Goal: Information Seeking & Learning: Learn about a topic

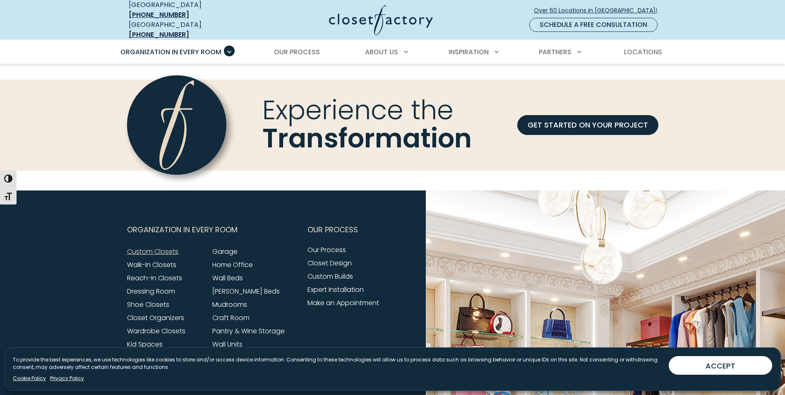
scroll to position [2649, 0]
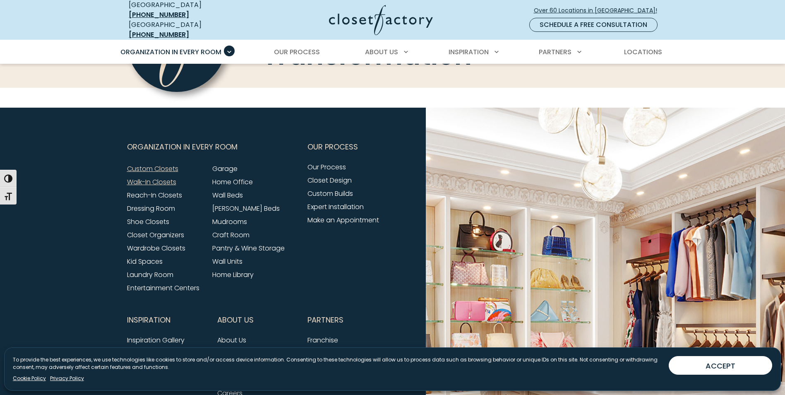
click at [162, 177] on link "Walk-In Closets" at bounding box center [151, 182] width 49 height 10
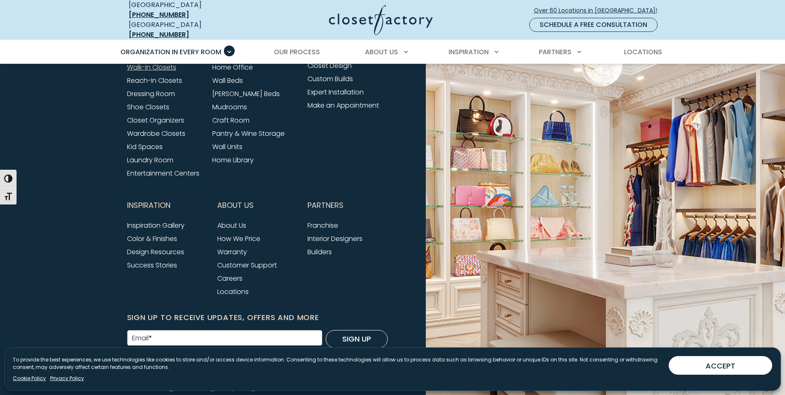
scroll to position [2649, 0]
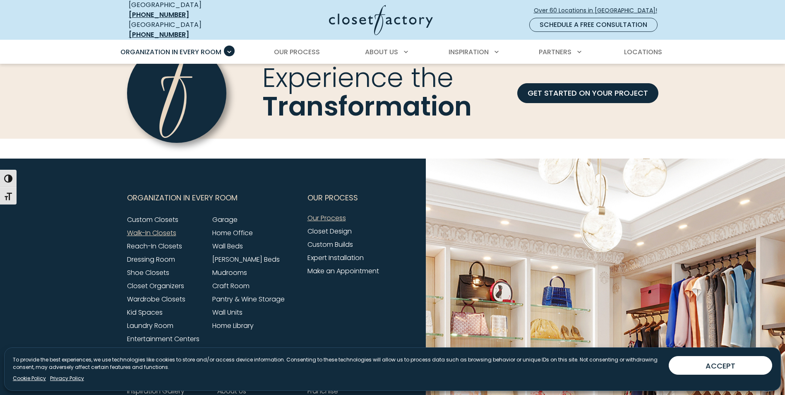
click at [337, 222] on link "Our Process" at bounding box center [327, 218] width 38 height 10
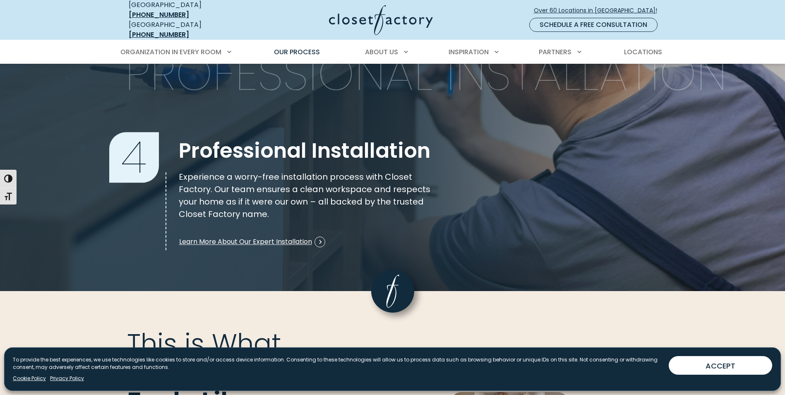
scroll to position [1366, 0]
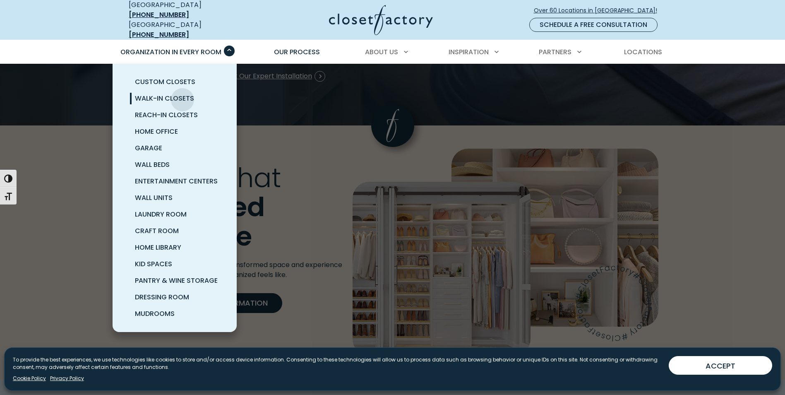
click at [183, 94] on span "Walk-In Closets" at bounding box center [164, 99] width 59 height 10
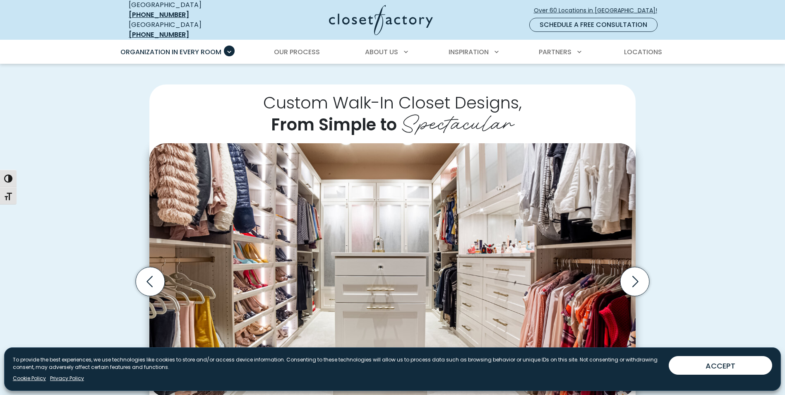
scroll to position [372, 0]
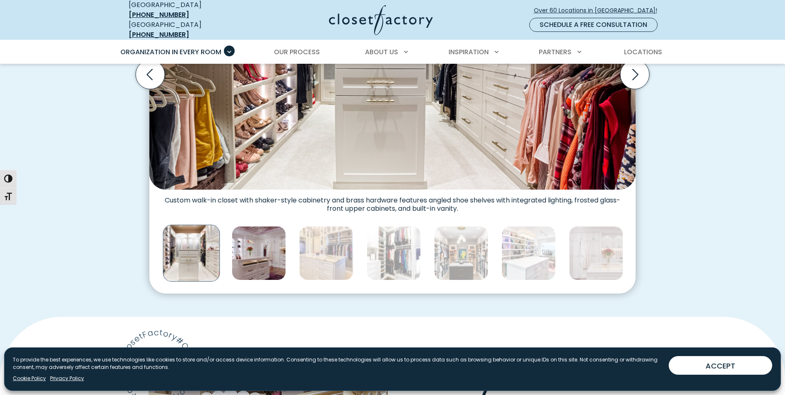
click at [265, 244] on img "Thumbnail Gallery" at bounding box center [259, 253] width 54 height 54
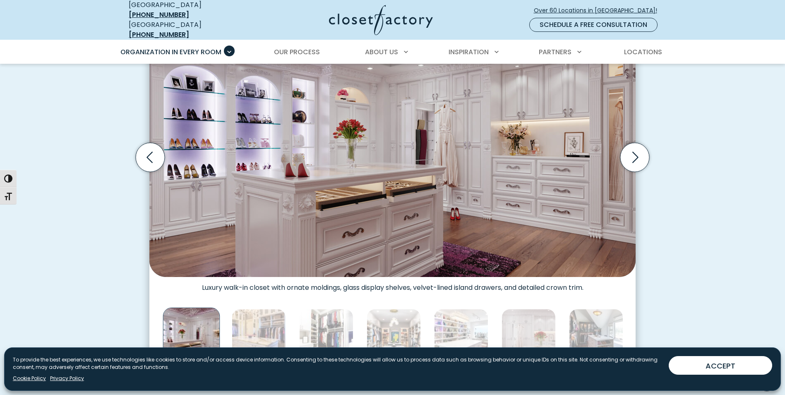
scroll to position [331, 0]
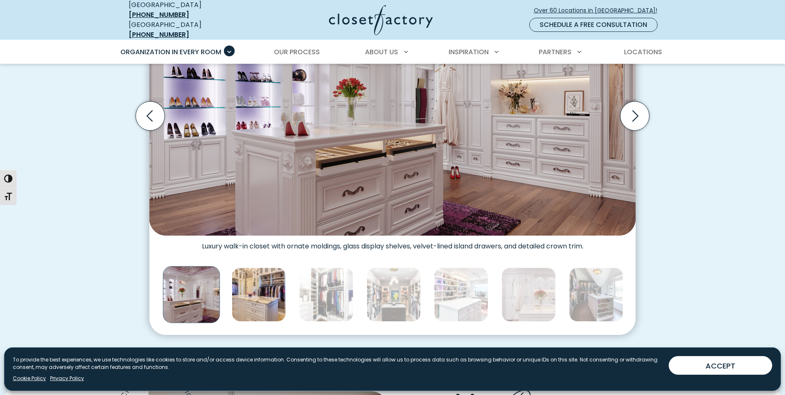
click at [279, 285] on img "Thumbnail Gallery" at bounding box center [259, 294] width 54 height 54
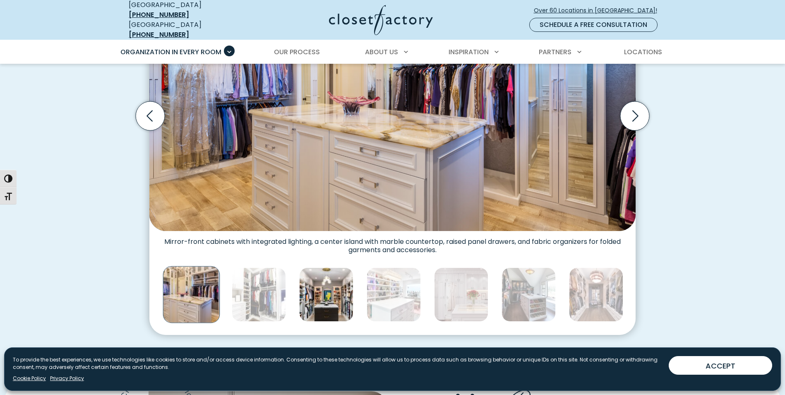
click at [330, 294] on img "Thumbnail Gallery" at bounding box center [326, 294] width 54 height 54
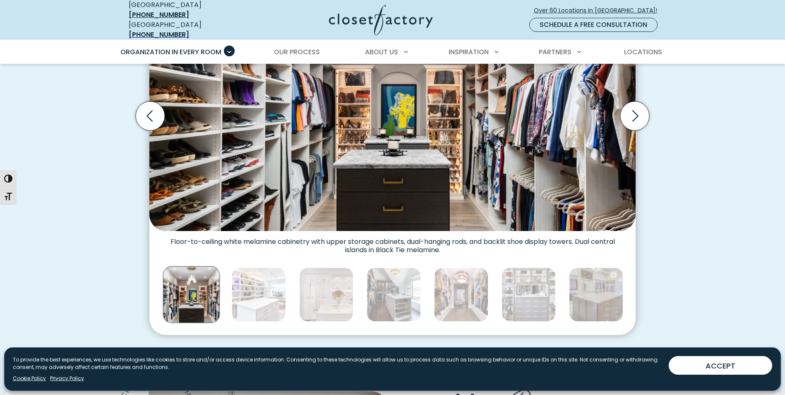
click at [394, 291] on img "Thumbnail Gallery" at bounding box center [394, 294] width 54 height 54
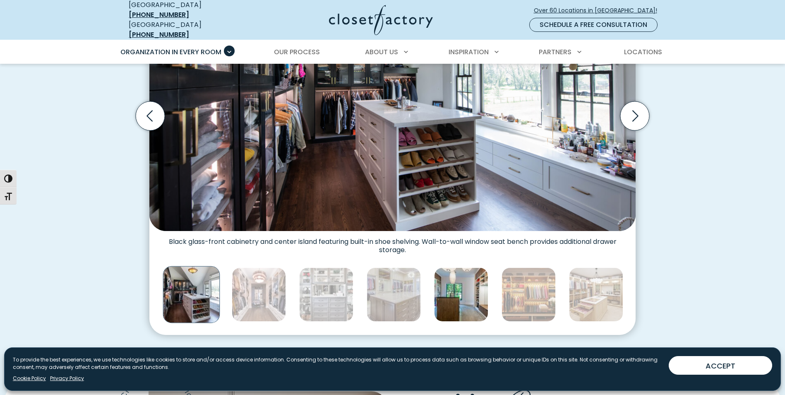
click at [453, 292] on img "Thumbnail Gallery" at bounding box center [461, 294] width 54 height 54
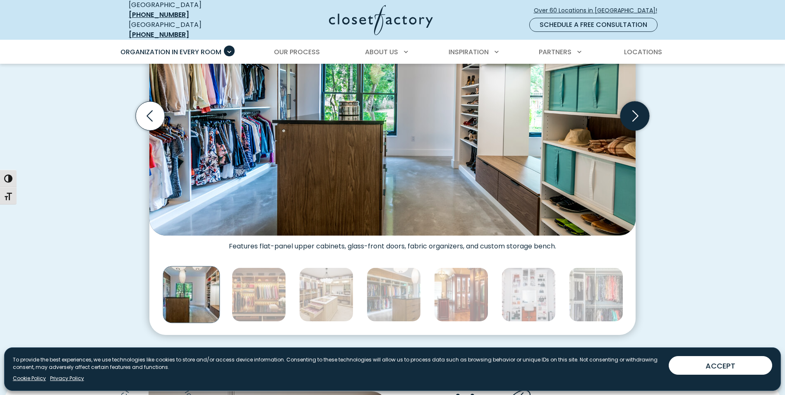
click at [631, 107] on icon "Next slide" at bounding box center [634, 115] width 29 height 29
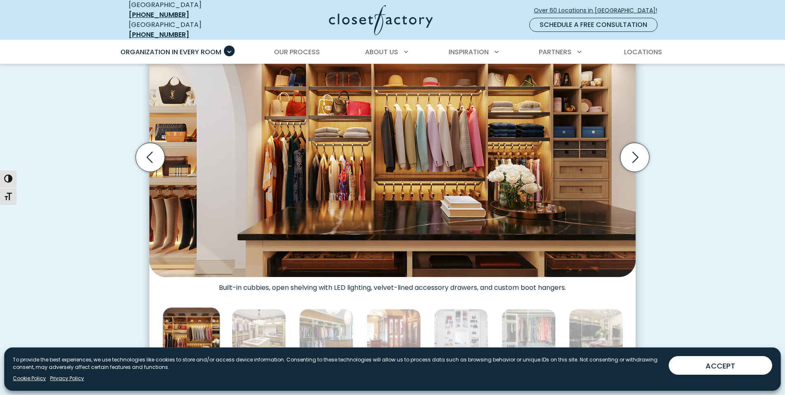
scroll to position [248, 0]
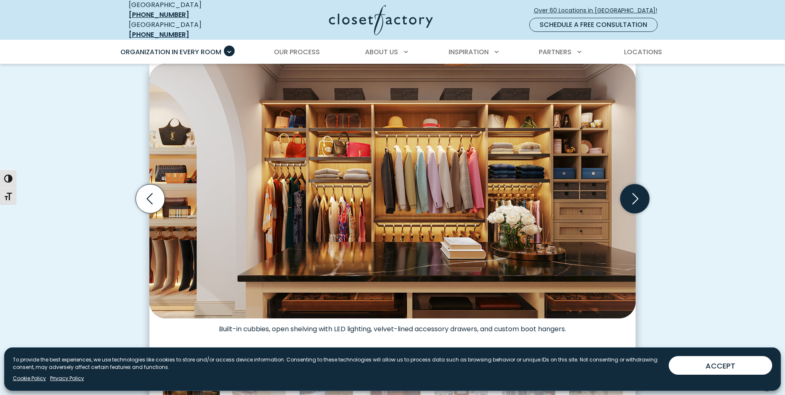
click at [640, 201] on icon "Next slide" at bounding box center [634, 198] width 29 height 29
